Goal: Find specific page/section: Find specific page/section

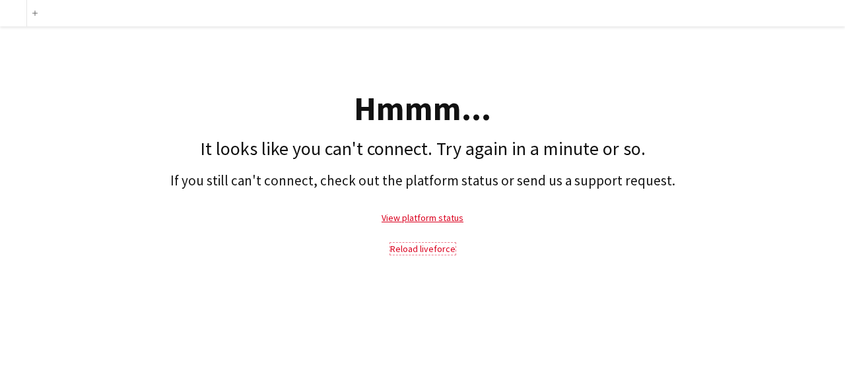
click at [419, 252] on link "Reload liveforce" at bounding box center [422, 249] width 65 height 12
